Goal: Information Seeking & Learning: Learn about a topic

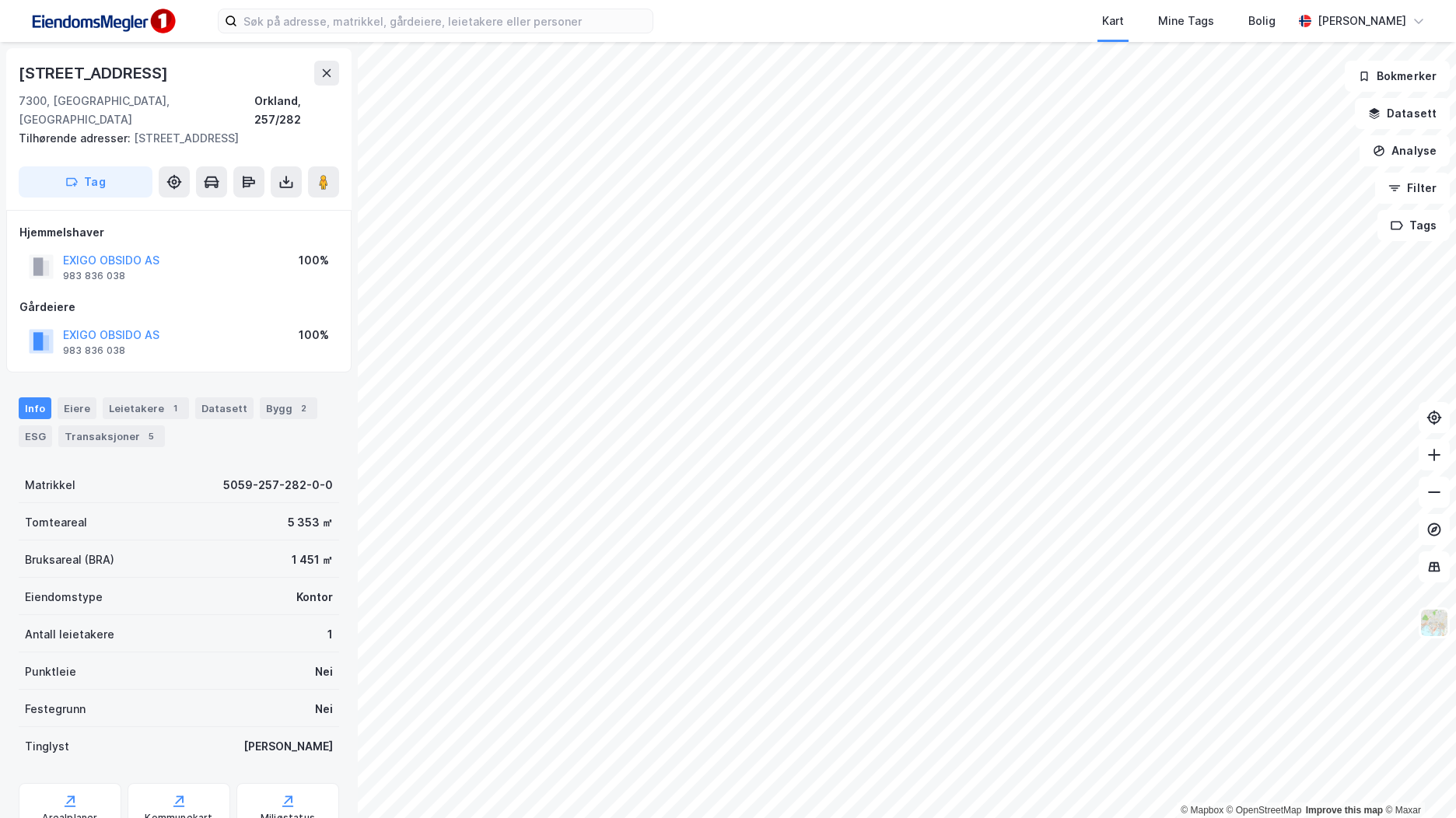
click at [135, 26] on img at bounding box center [102, 22] width 155 height 35
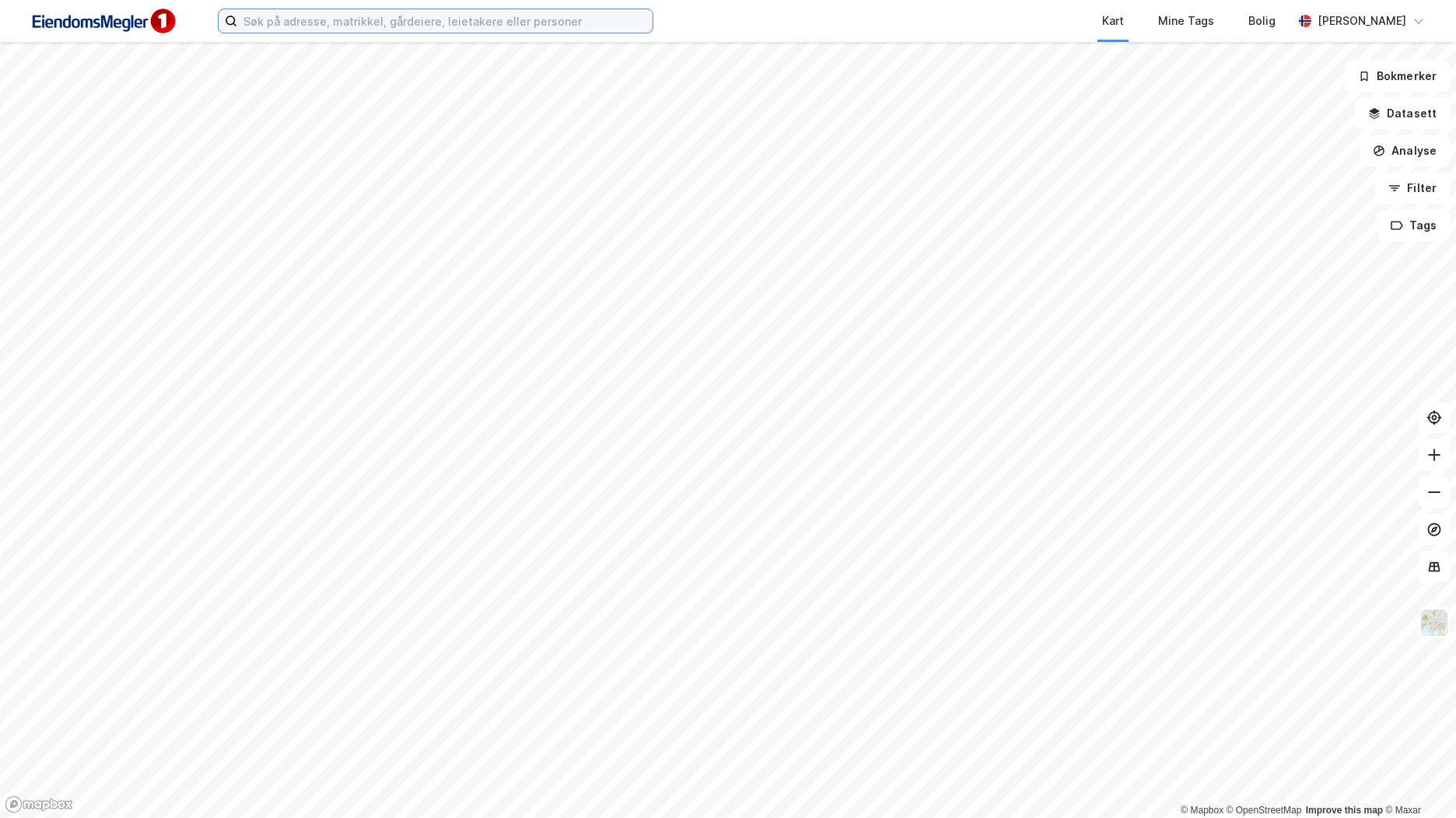
click at [424, 28] on input at bounding box center [445, 22] width 415 height 24
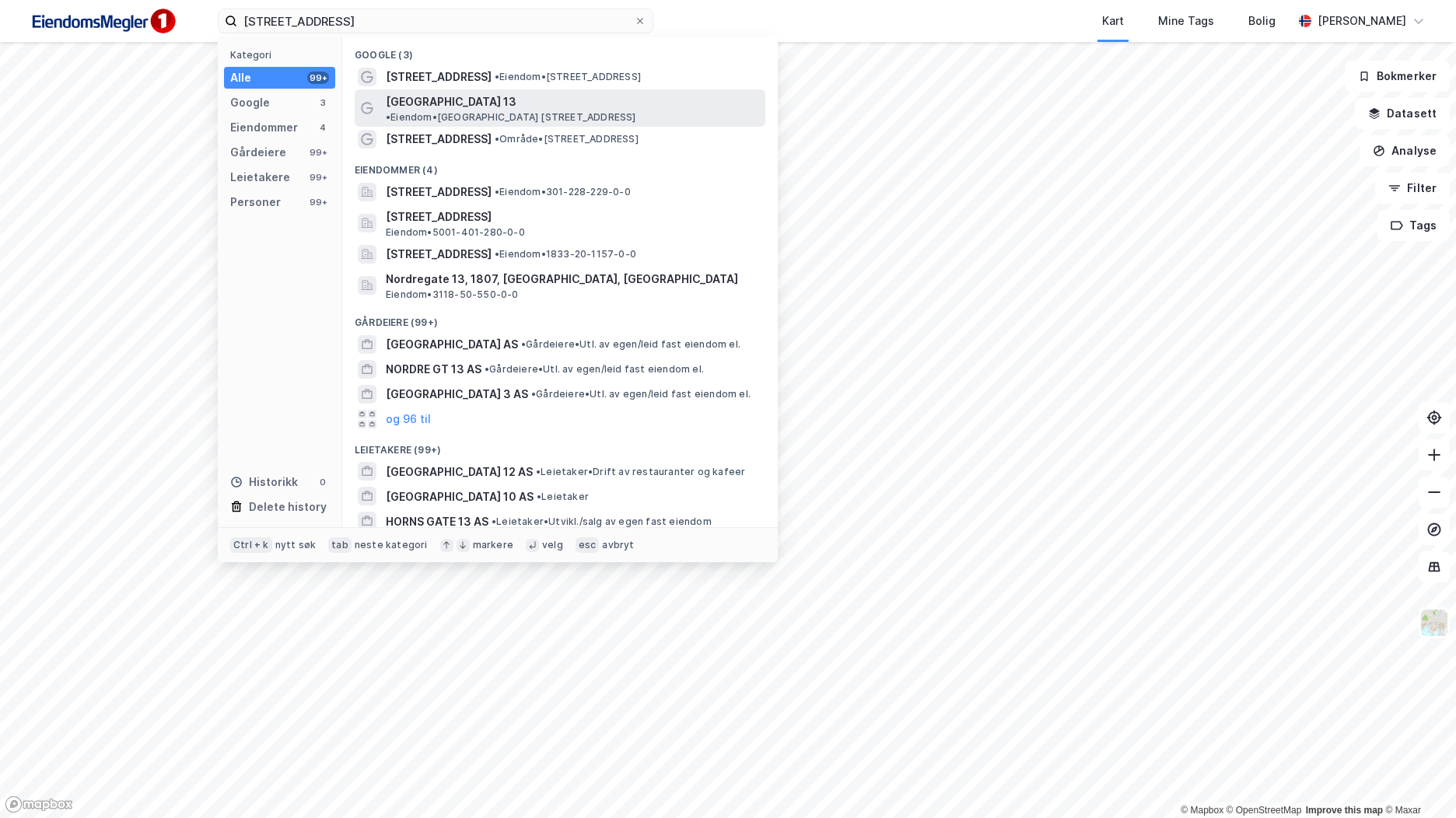
click at [443, 89] on div "[GEOGRAPHIC_DATA] 13 • Eiendom • [STREET_ADDRESS]" at bounding box center [560, 108] width 410 height 37
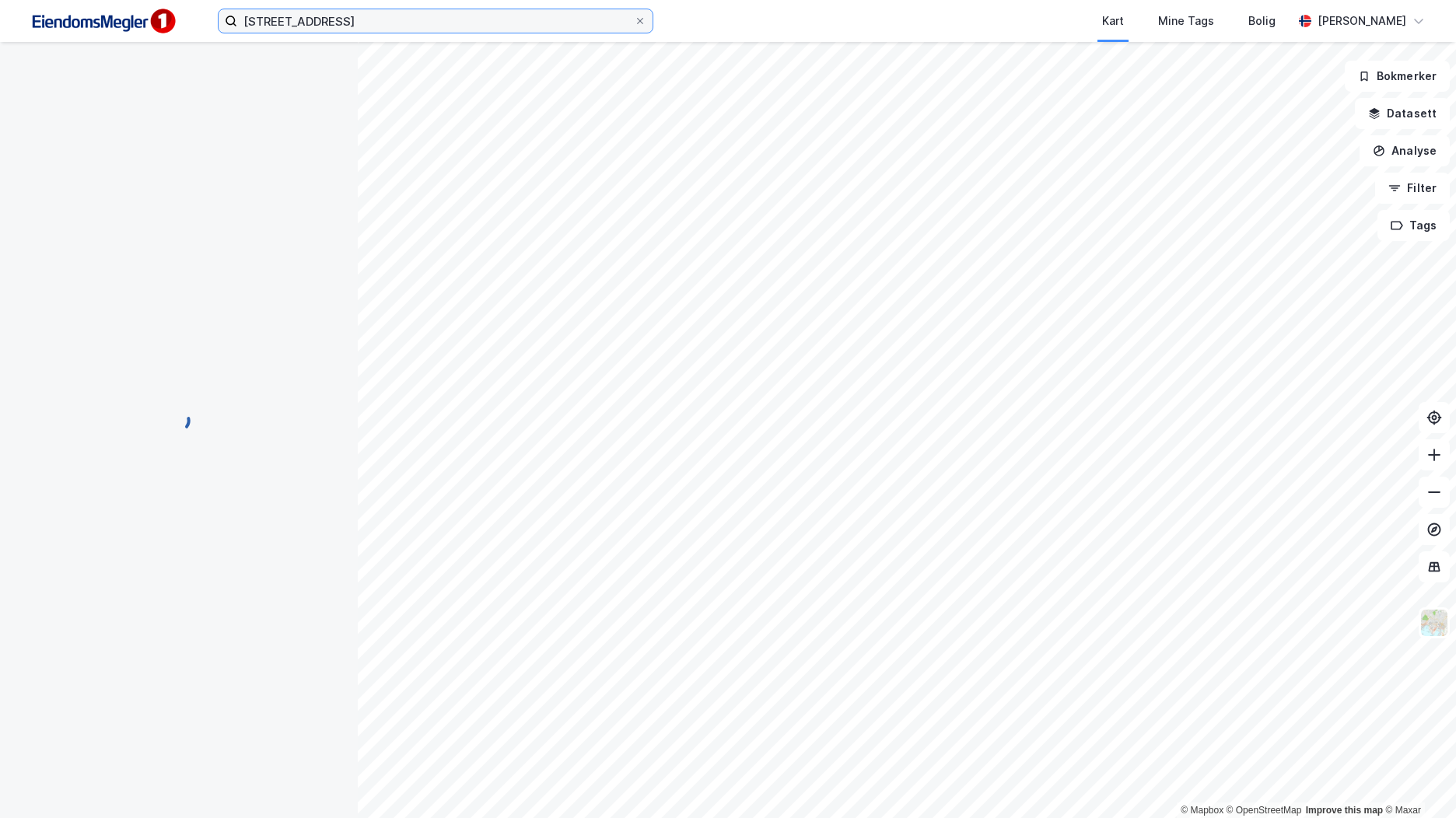
click at [399, 17] on input "[STREET_ADDRESS]" at bounding box center [436, 22] width 397 height 24
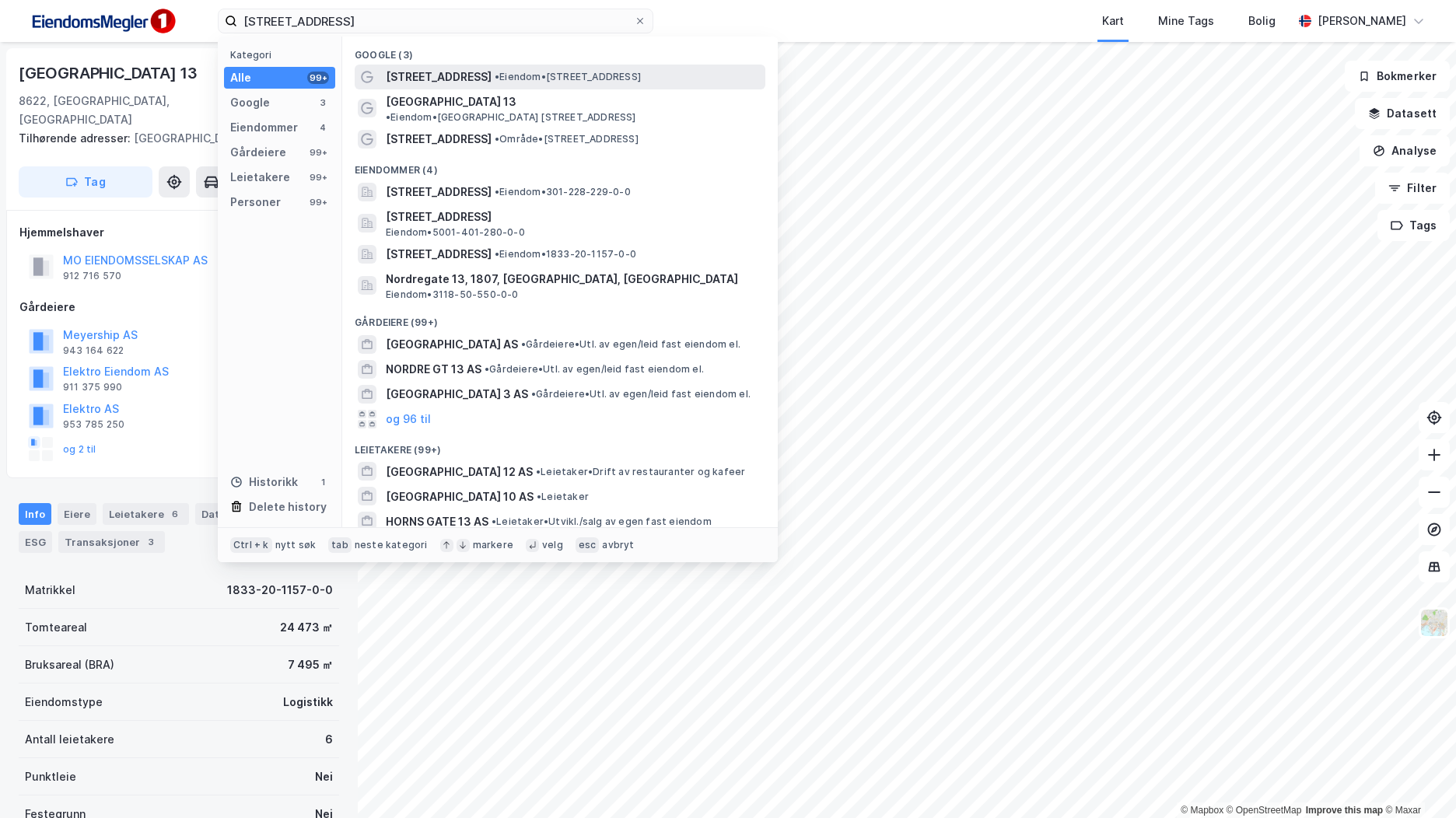
click at [421, 74] on span "[STREET_ADDRESS]" at bounding box center [439, 77] width 106 height 19
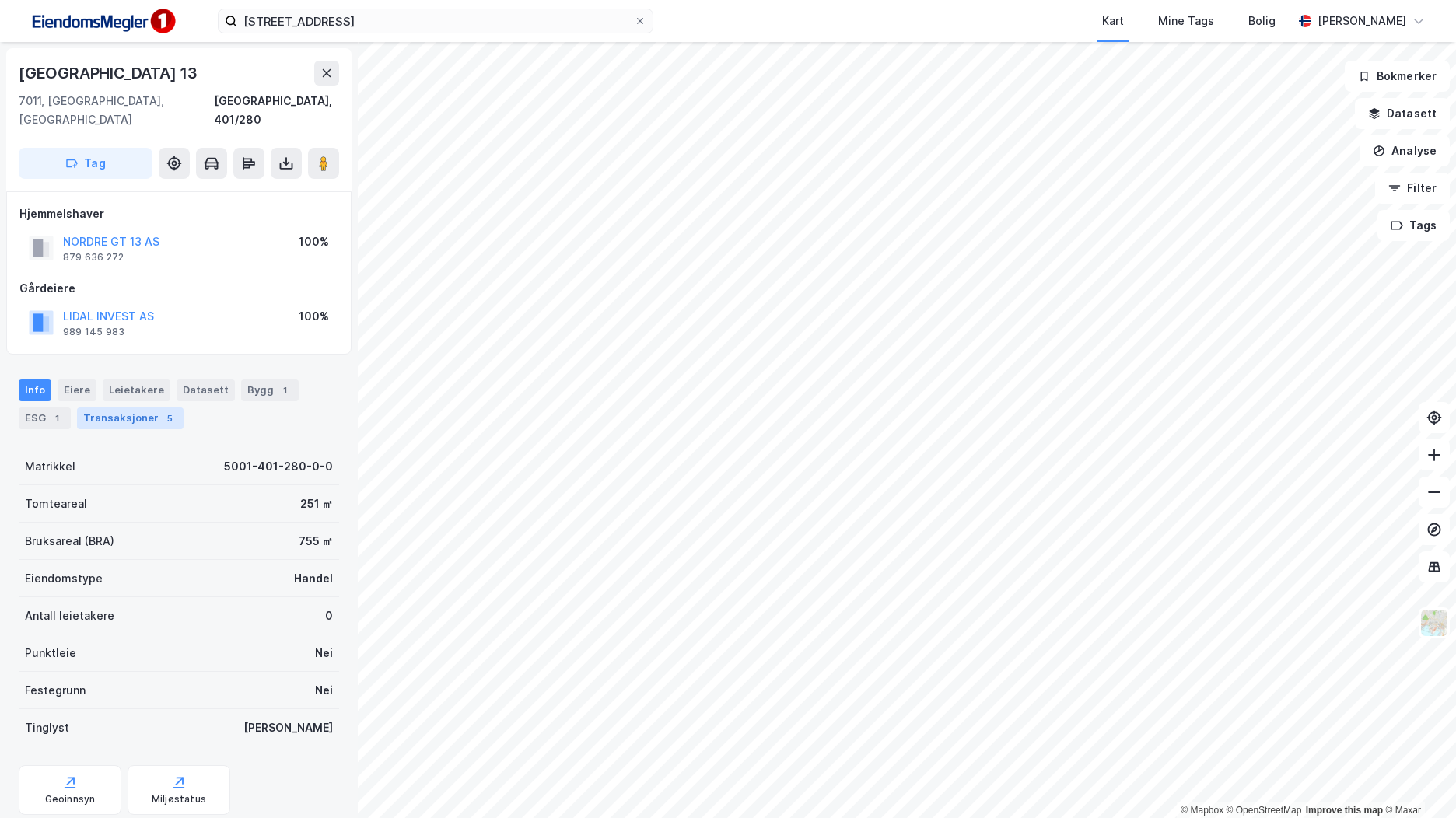
click at [151, 408] on div "Transaksjoner 5" at bounding box center [130, 418] width 107 height 22
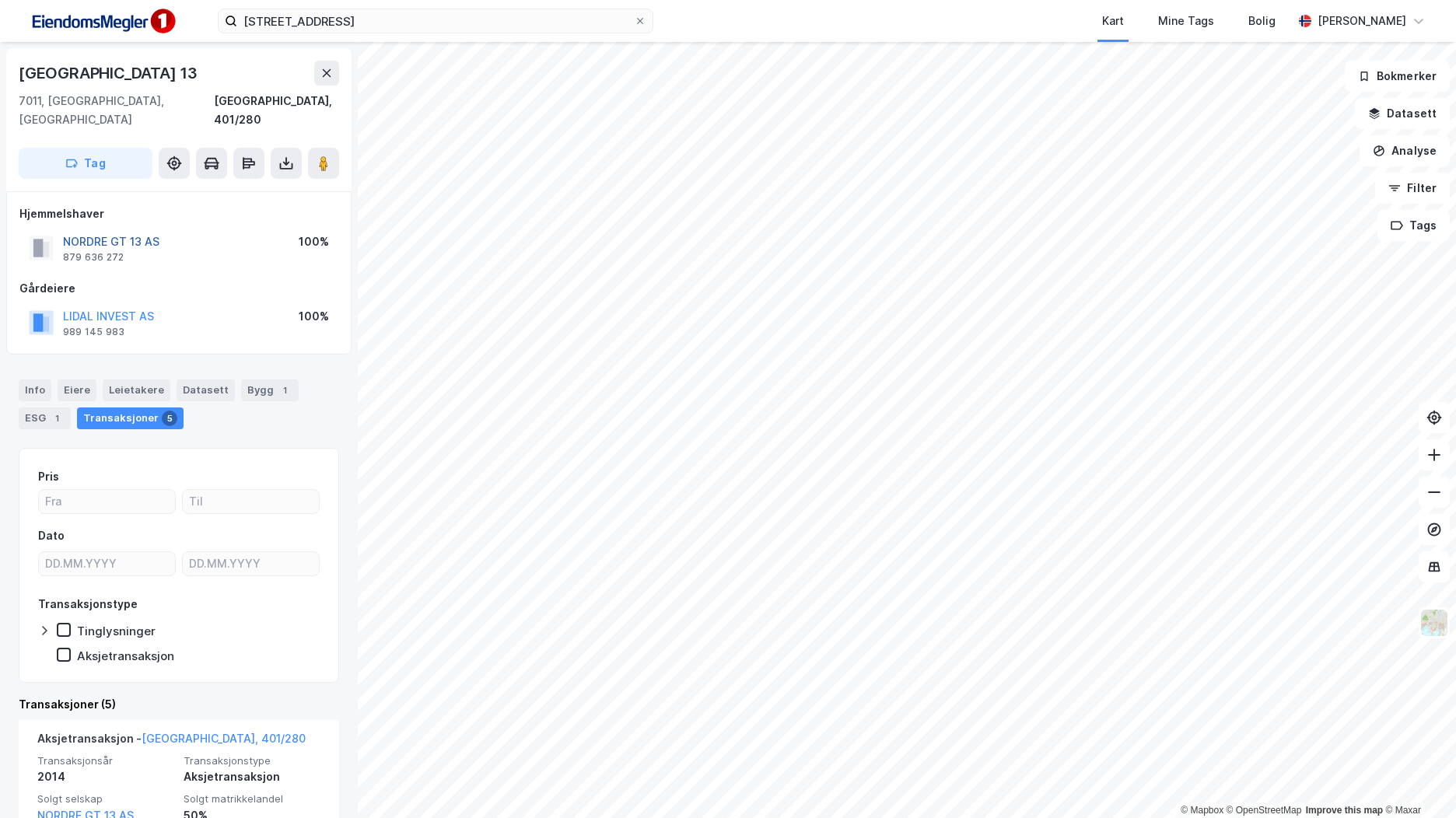
click at [0, 0] on button "NORDRE GT 13 AS" at bounding box center [0, 0] width 0 height 0
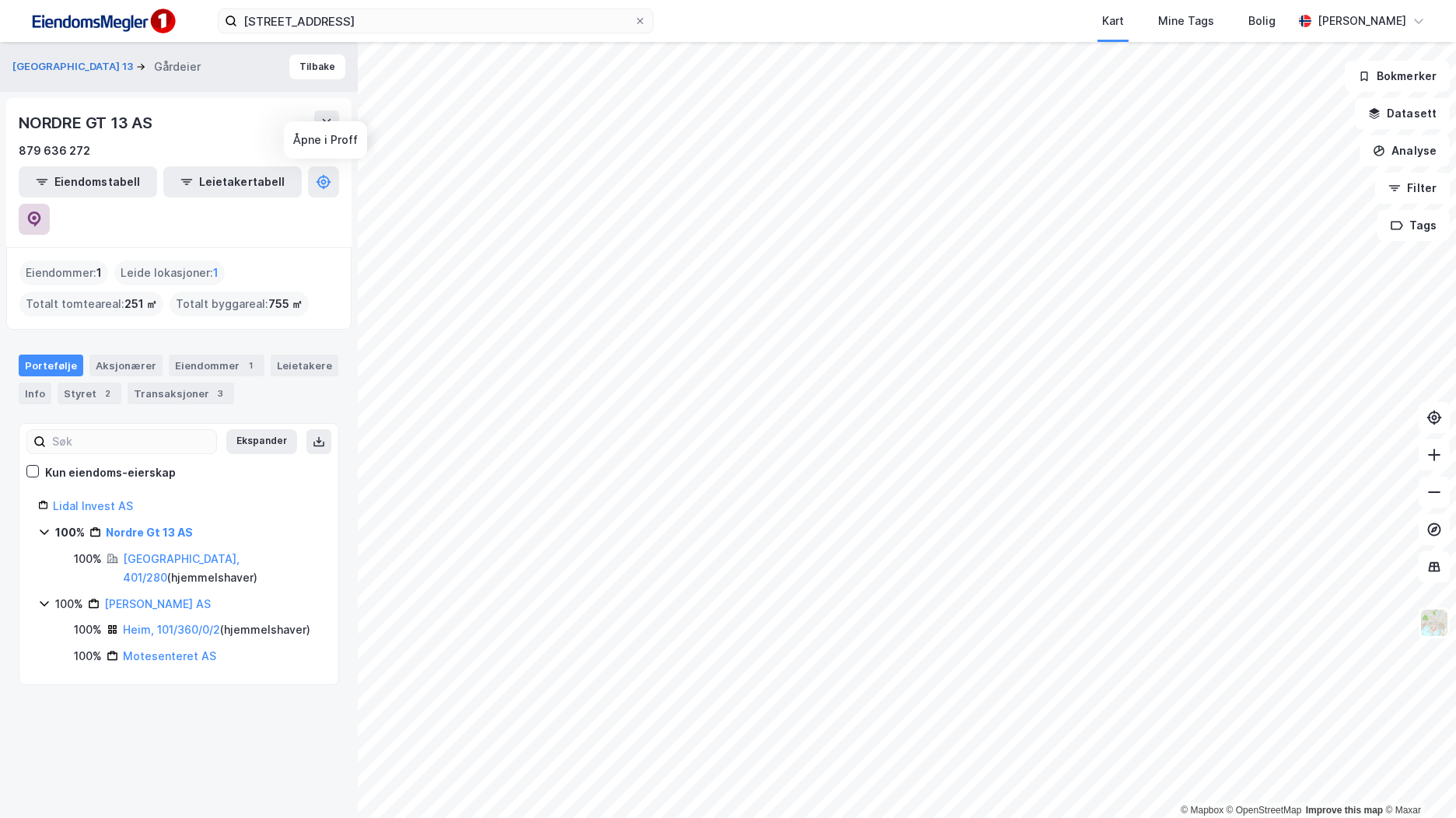
click at [41, 211] on icon at bounding box center [34, 219] width 13 height 16
click at [136, 21] on img at bounding box center [102, 22] width 155 height 35
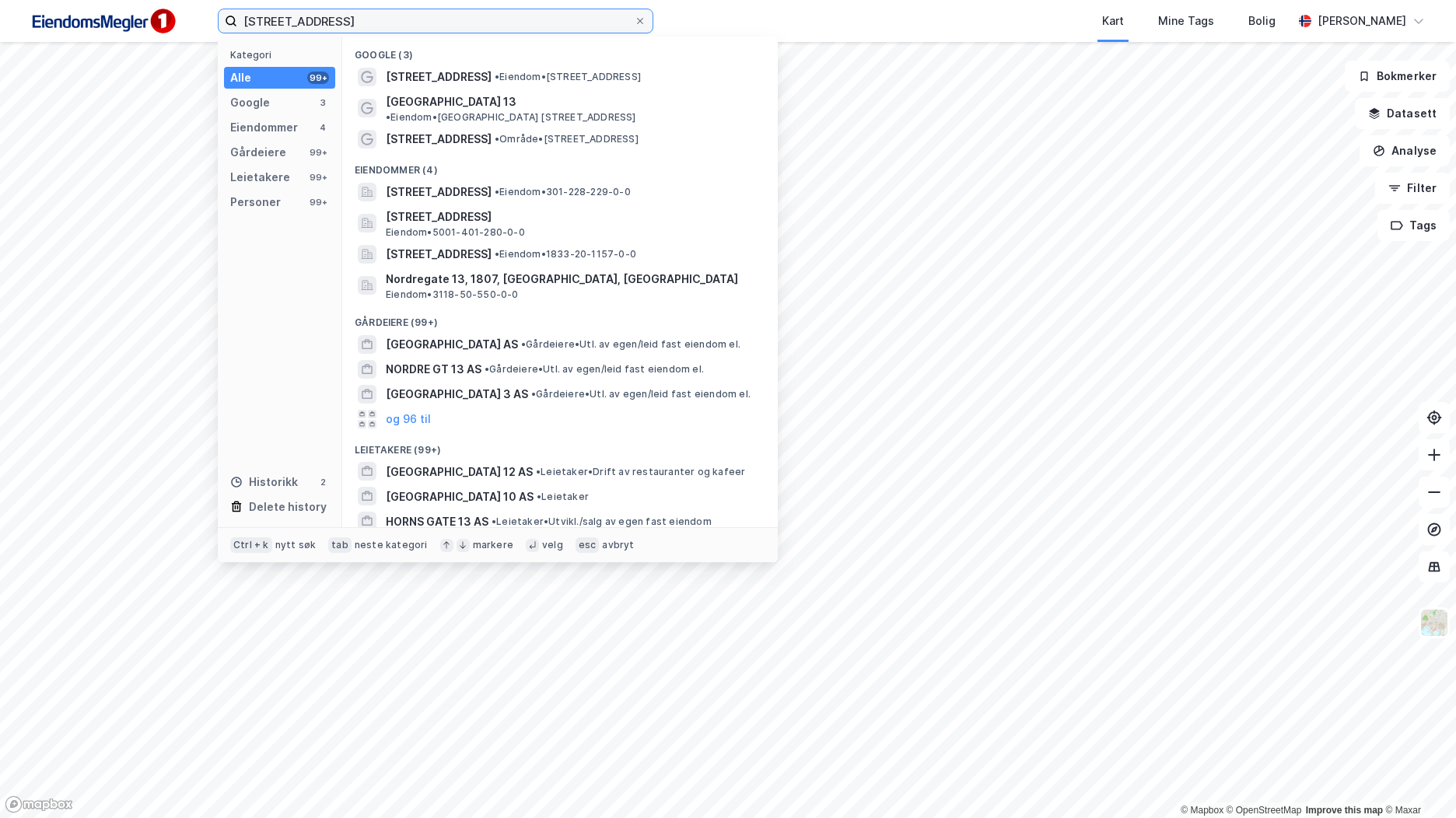
drag, startPoint x: 334, startPoint y: 14, endPoint x: 206, endPoint y: 13, distance: 128.0
click at [207, 13] on div "[STREET_ADDRESS] Kategori Alle 99+ Google 3 Eiendommer 4 Gårdeiere 99+ Leietake…" at bounding box center [728, 21] width 1456 height 42
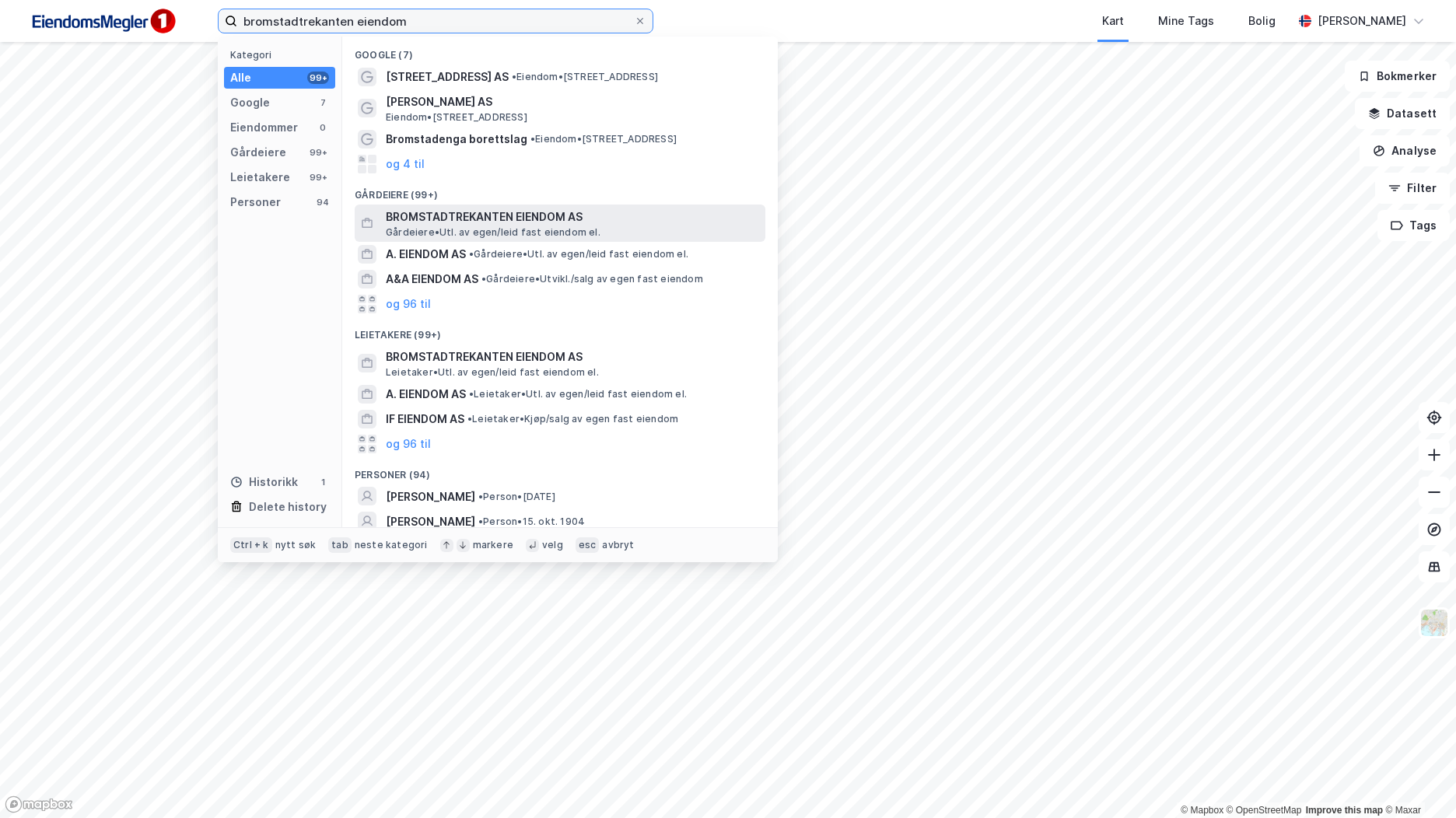
type input "bromstadtrekanten eiendom"
click at [514, 229] on span "Gårdeiere • Utl. av egen/leid fast eiendom el." at bounding box center [493, 232] width 215 height 13
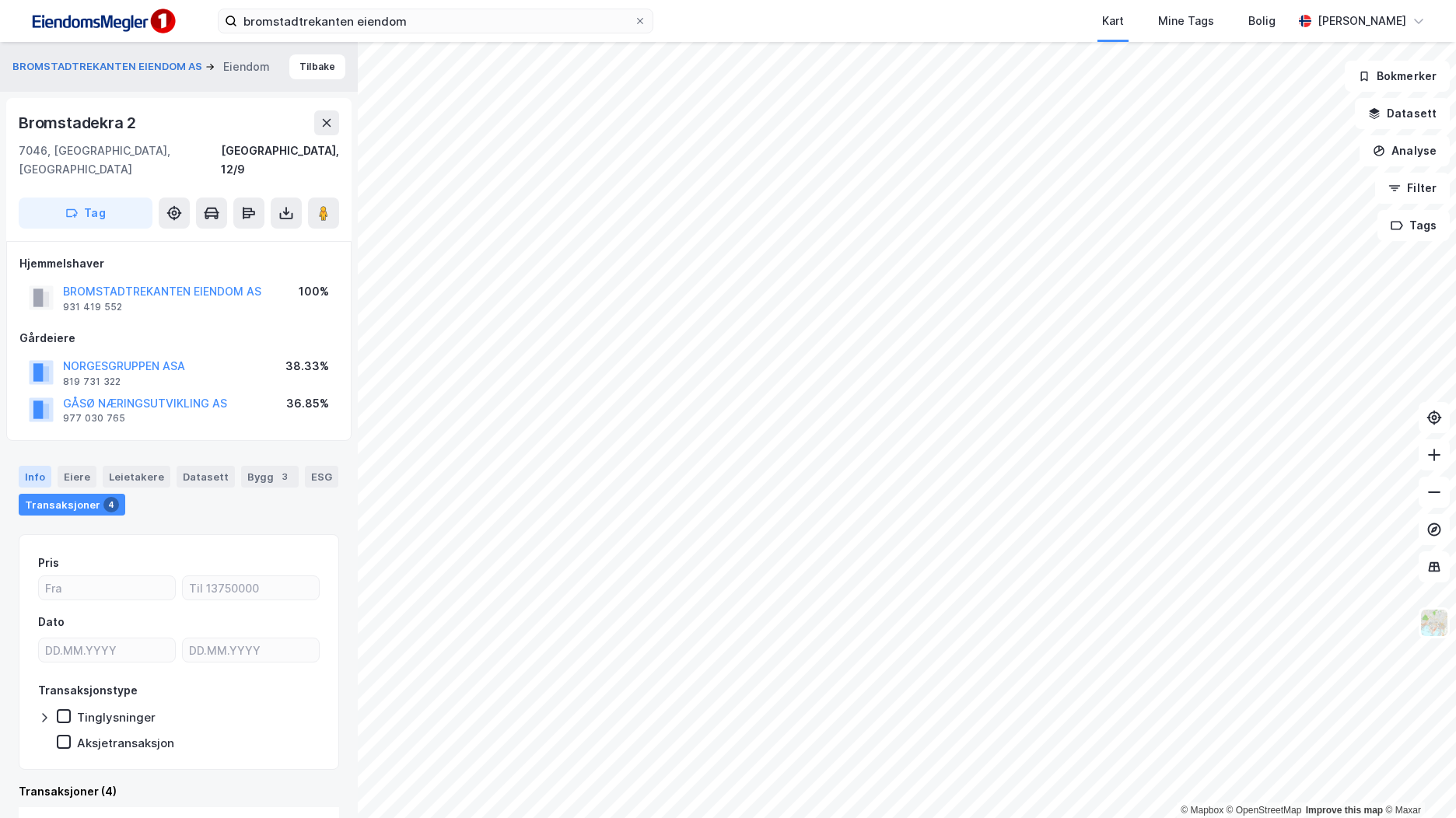
click at [31, 465] on div "Info" at bounding box center [34, 476] width 32 height 22
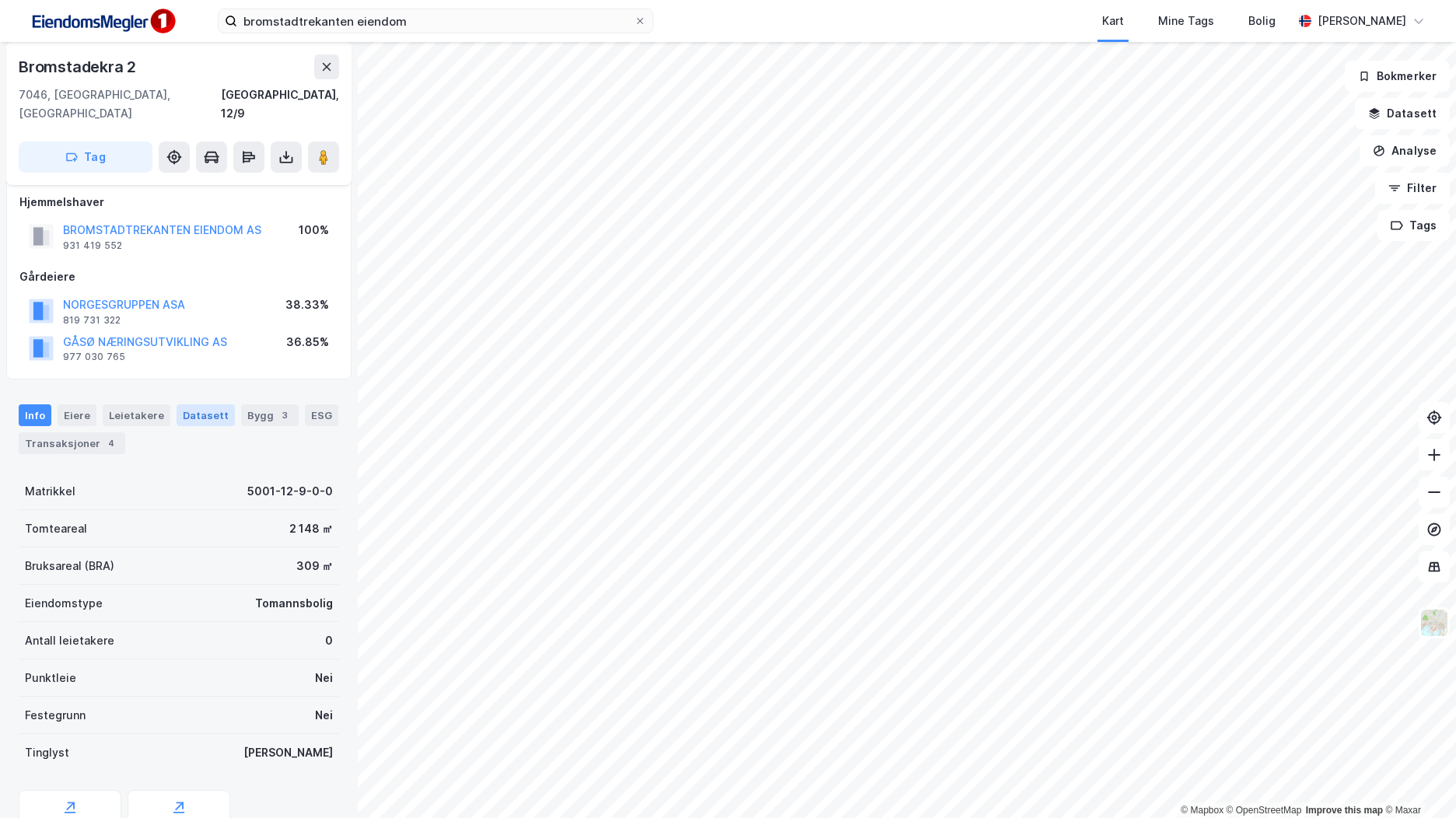
scroll to position [115, 0]
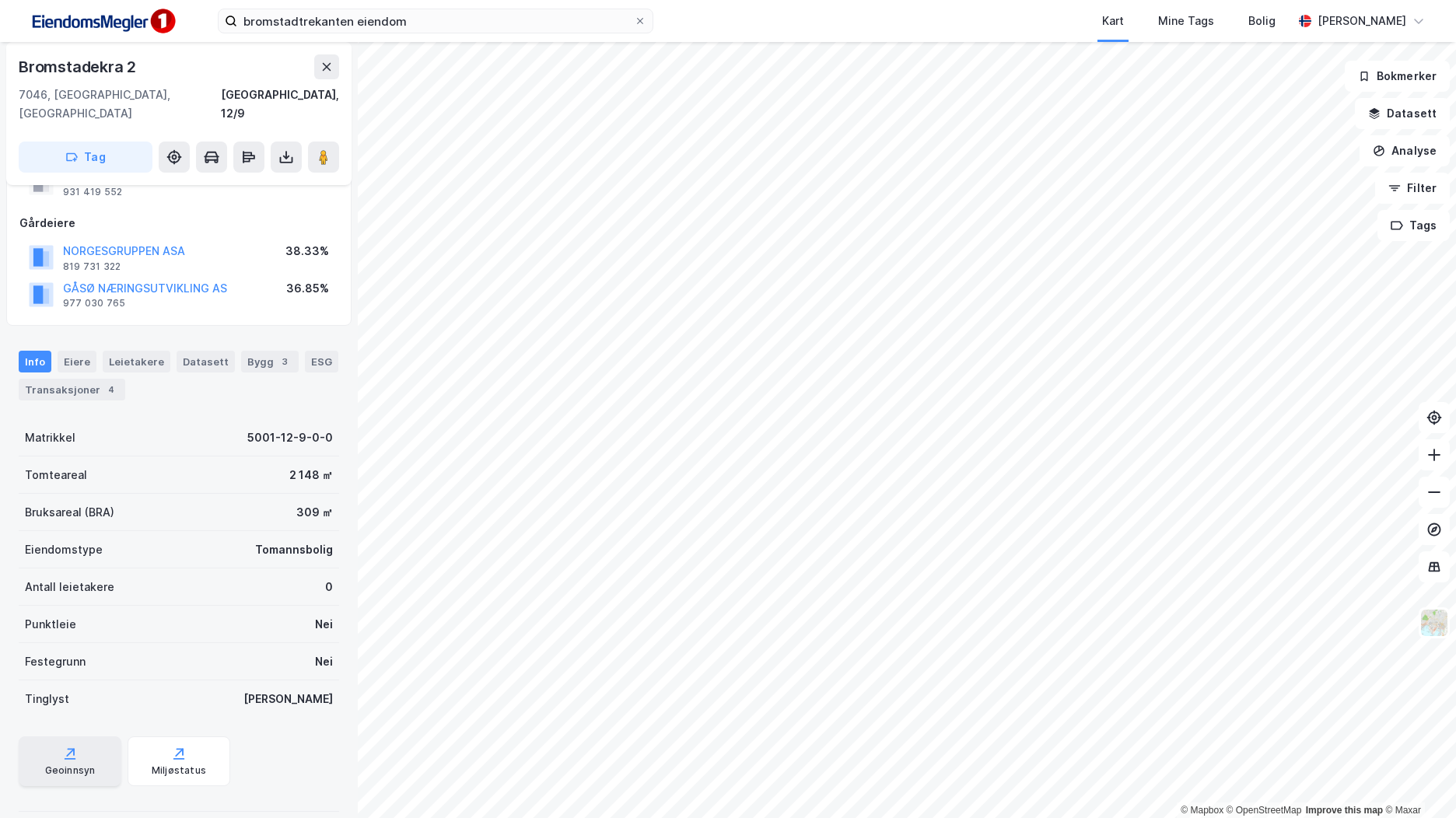
click at [88, 736] on div "Geoinnsyn" at bounding box center [70, 761] width 103 height 50
